Goal: Download file/media

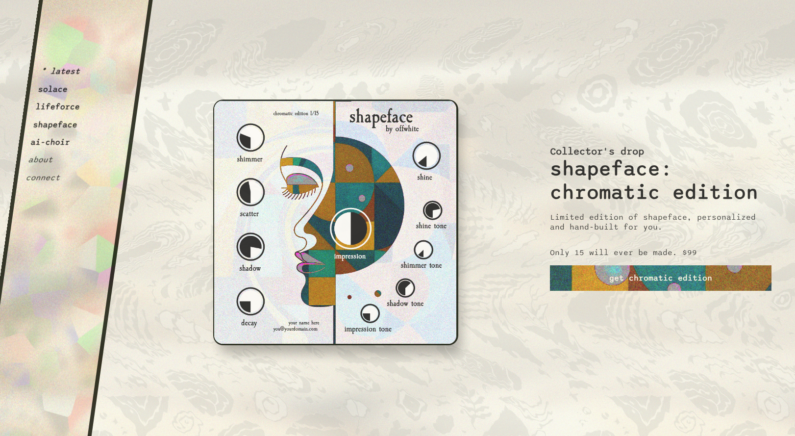
click at [53, 88] on button "solace" at bounding box center [53, 89] width 31 height 10
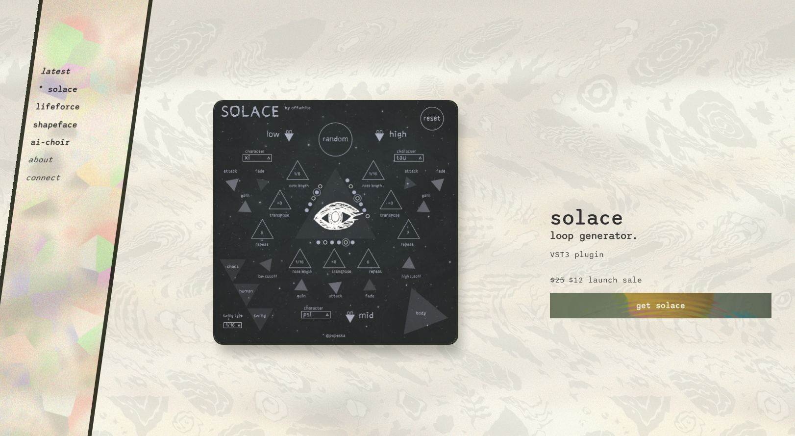
click at [301, 245] on img at bounding box center [335, 222] width 245 height 245
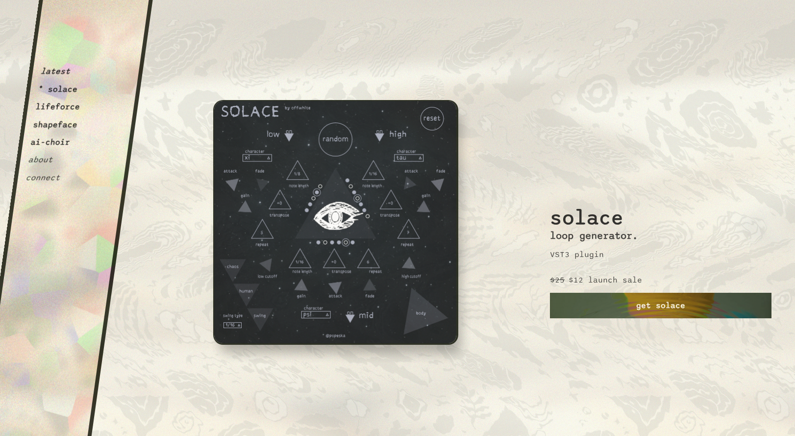
click at [658, 311] on link "get solace" at bounding box center [661, 305] width 222 height 25
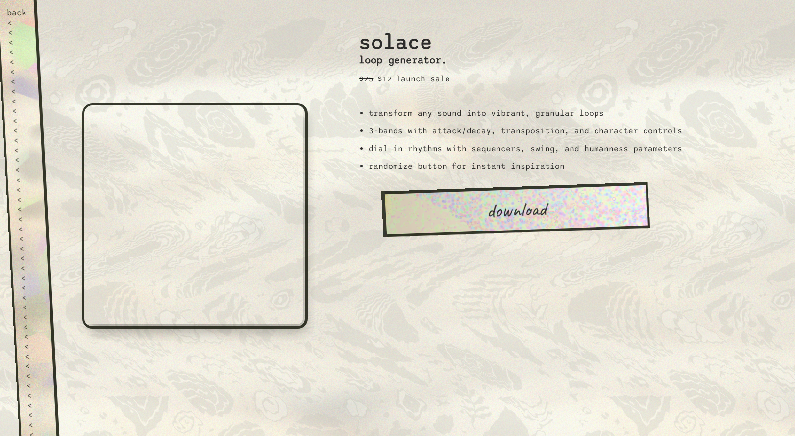
click at [291, 42] on div at bounding box center [192, 218] width 289 height 436
click at [515, 216] on link "download" at bounding box center [515, 209] width 269 height 55
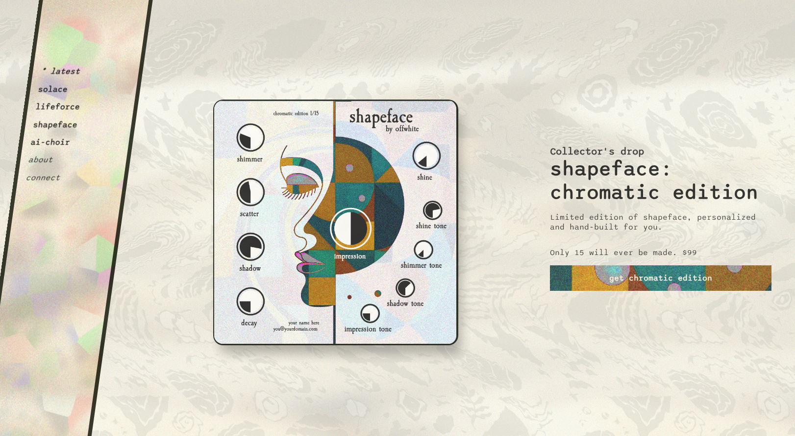
click at [58, 106] on button "lifeforce" at bounding box center [58, 107] width 46 height 10
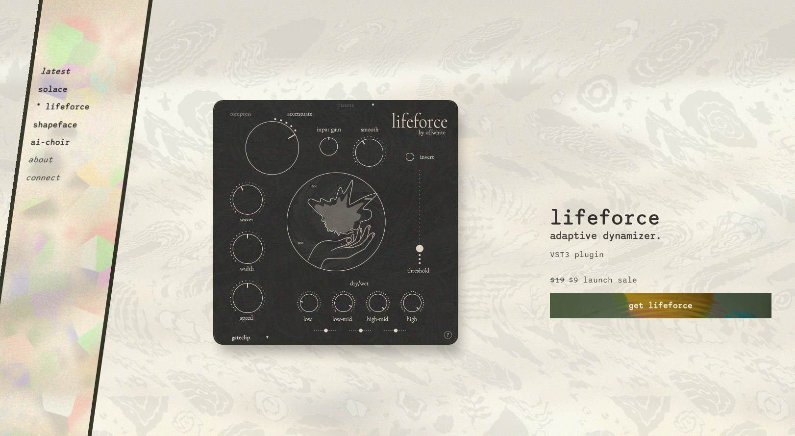
click at [625, 309] on link "get lifeforce" at bounding box center [661, 305] width 222 height 25
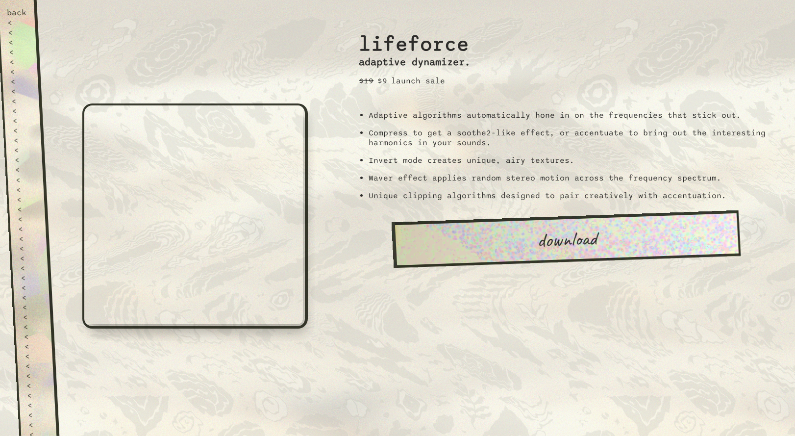
click at [138, 28] on div at bounding box center [192, 218] width 289 height 436
click at [17, 9] on div "back" at bounding box center [17, 13] width 20 height 10
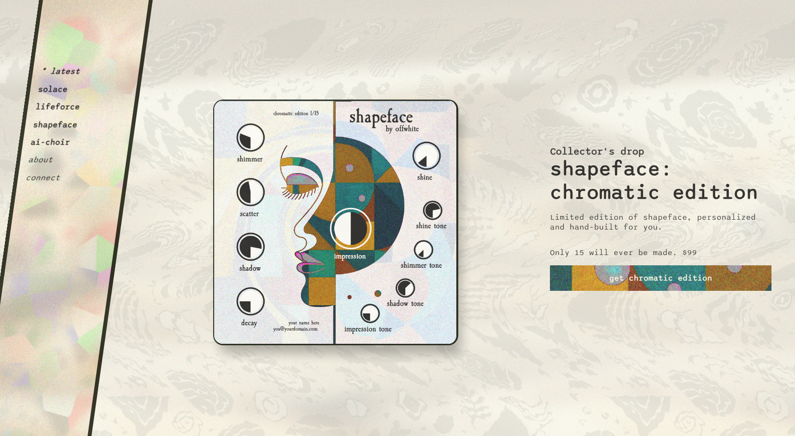
click at [55, 126] on button "shapeface" at bounding box center [56, 125] width 46 height 10
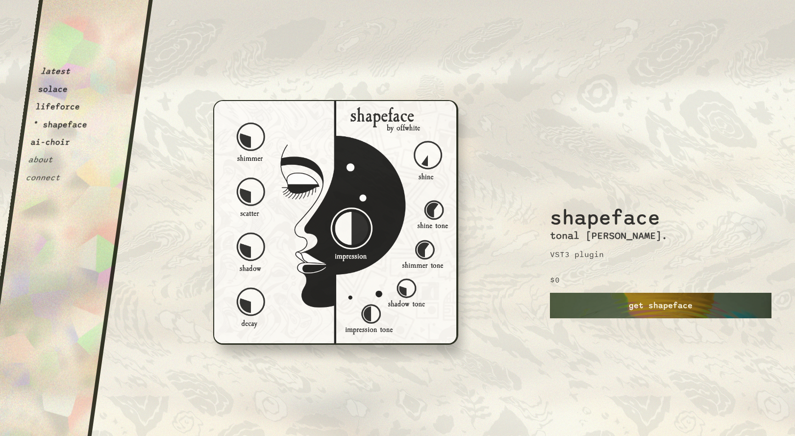
click at [639, 306] on link "get shapeface" at bounding box center [661, 305] width 222 height 25
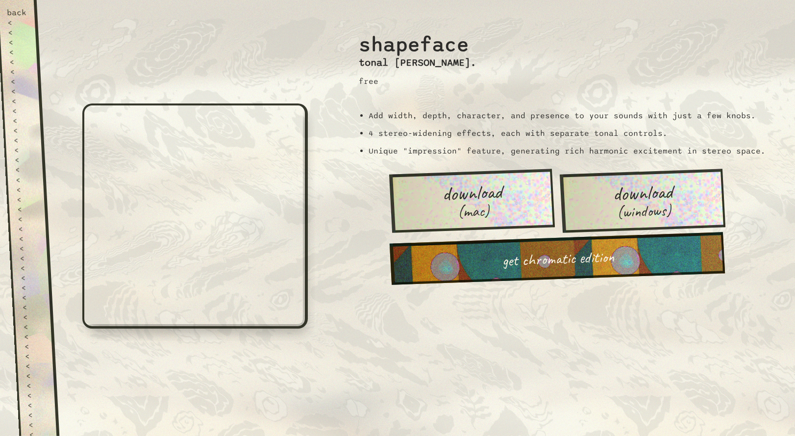
click at [487, 202] on span "(mac)" at bounding box center [473, 211] width 33 height 18
click at [19, 9] on div "back" at bounding box center [17, 13] width 20 height 10
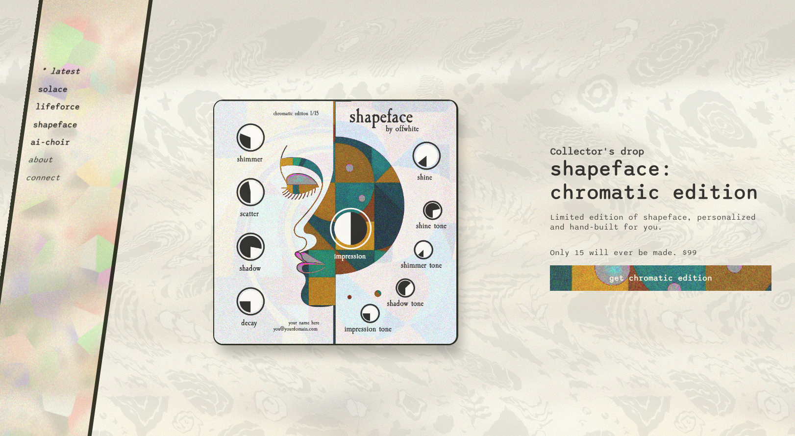
click at [57, 142] on button "ai-choir" at bounding box center [50, 142] width 41 height 10
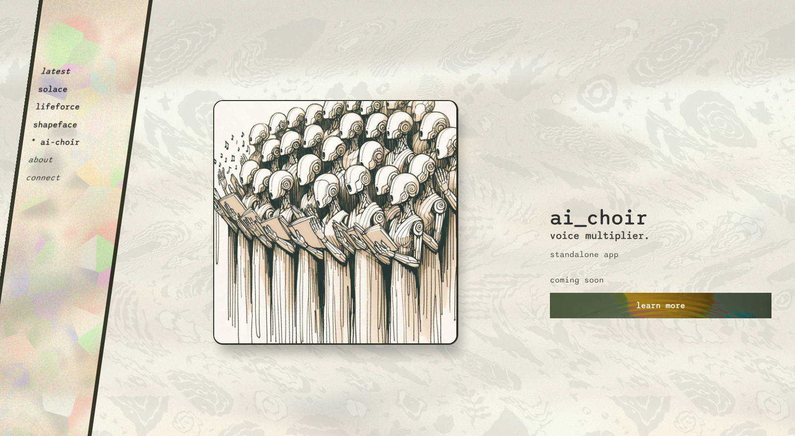
click at [638, 305] on link "learn more" at bounding box center [661, 305] width 222 height 25
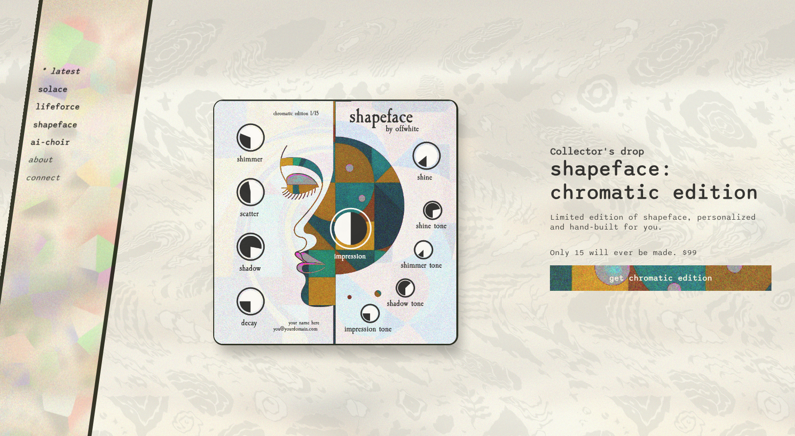
click at [59, 89] on button "solace" at bounding box center [53, 89] width 31 height 10
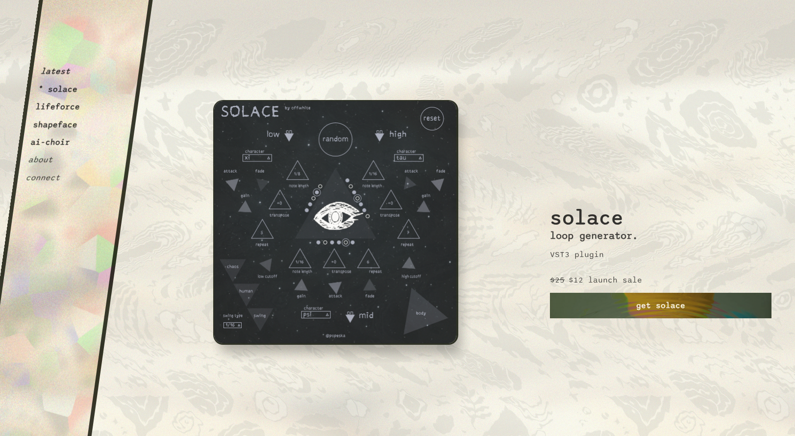
click at [654, 310] on link "get solace" at bounding box center [661, 305] width 222 height 25
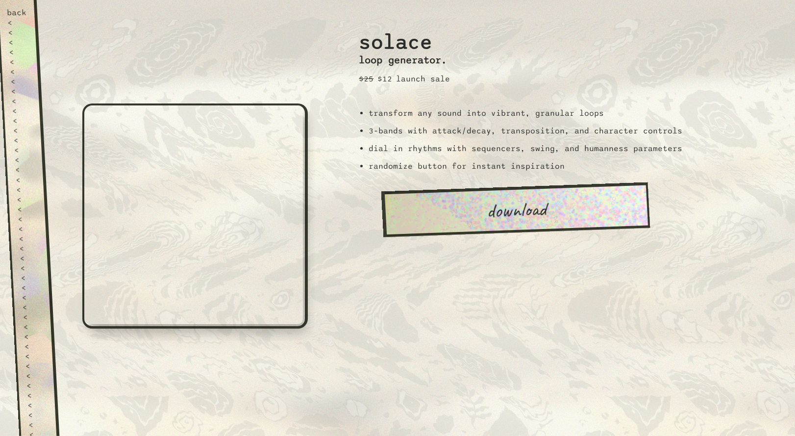
click at [511, 218] on link "download" at bounding box center [515, 209] width 269 height 55
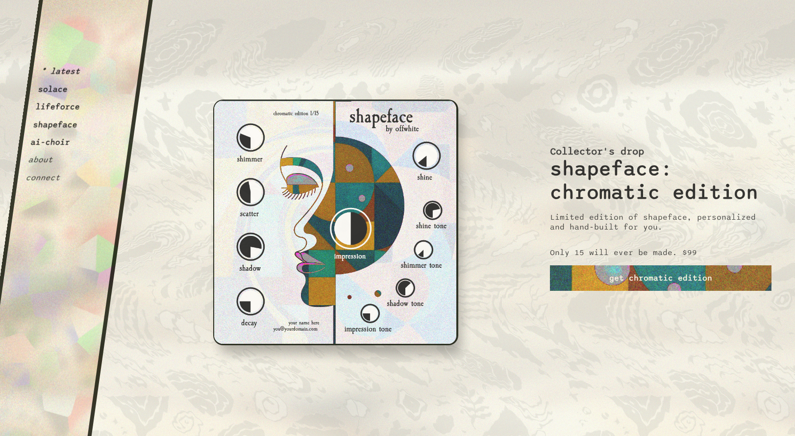
click at [160, 109] on div "OffWhite i m p e r f e c t i o n i s i n t e r e s t i n g. If you can't alread…" at bounding box center [336, 221] width 428 height 443
